Goal: Information Seeking & Learning: Find specific fact

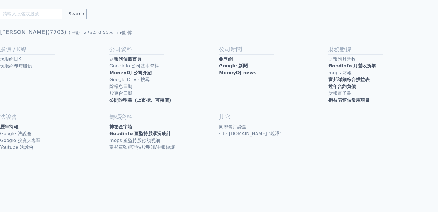
click at [24, 13] on input "text" at bounding box center [31, 14] width 62 height 10
type input "[PERSON_NAME]"
click at [66, 9] on input "Search" at bounding box center [76, 14] width 21 height 10
click at [349, 86] on link "近年合約負債" at bounding box center [384, 86] width 110 height 7
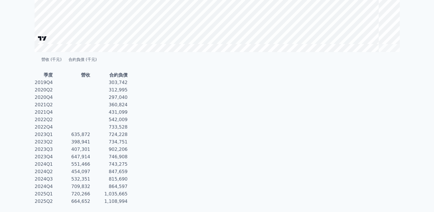
scroll to position [243, 0]
drag, startPoint x: 130, startPoint y: 188, endPoint x: 146, endPoint y: 193, distance: 17.3
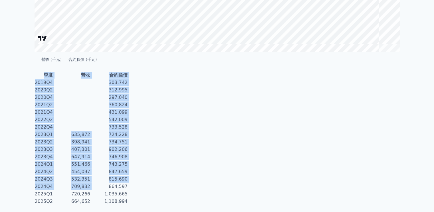
drag, startPoint x: 130, startPoint y: 189, endPoint x: 147, endPoint y: 193, distance: 17.5
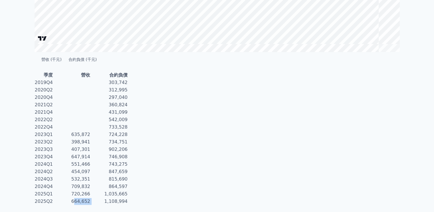
drag, startPoint x: 72, startPoint y: 201, endPoint x: 91, endPoint y: 201, distance: 19.1
click at [91, 201] on tr "2025Q2 664,652 1,108,994" at bounding box center [82, 200] width 94 height 7
click at [91, 201] on td "1,108,994" at bounding box center [108, 200] width 37 height 7
drag, startPoint x: 129, startPoint y: 188, endPoint x: 141, endPoint y: 193, distance: 12.8
click at [128, 193] on tbody "2019Q4 303,742 2020Q2 312,995 2020Q4 297,040 2021Q2 360,824 2021Q4 431,099 2022…" at bounding box center [82, 142] width 94 height 126
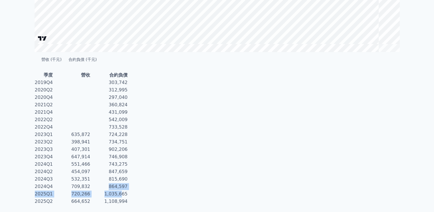
click at [128, 193] on td "1,035,665" at bounding box center [108, 193] width 37 height 7
